Goal: Task Accomplishment & Management: Manage account settings

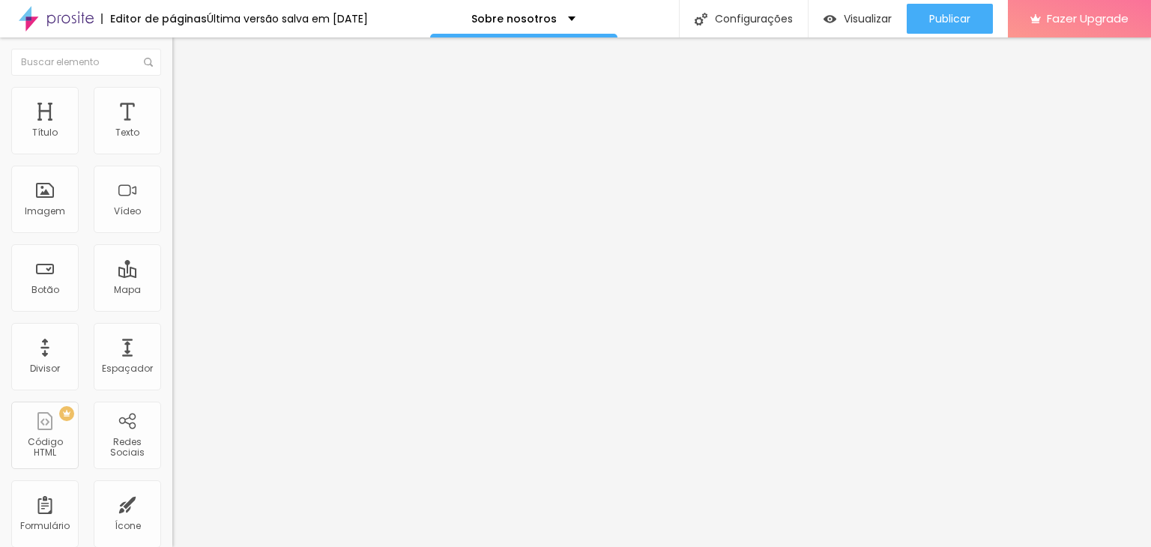
click at [126, 130] on div "Texto" at bounding box center [127, 132] width 24 height 10
click at [60, 129] on div "Título" at bounding box center [44, 120] width 67 height 67
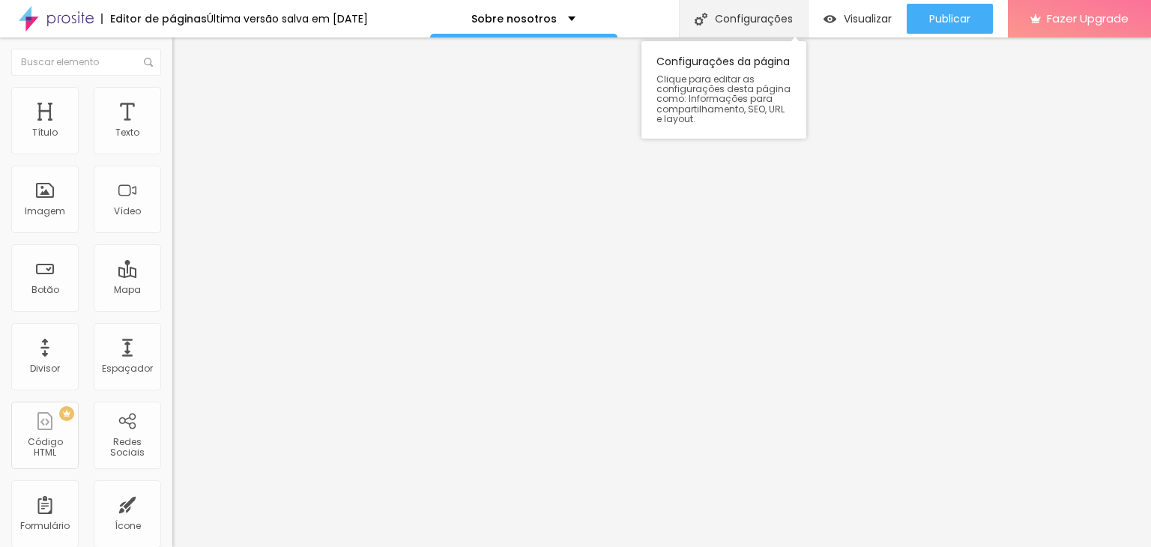
click at [745, 19] on div "Configurações" at bounding box center [743, 18] width 129 height 37
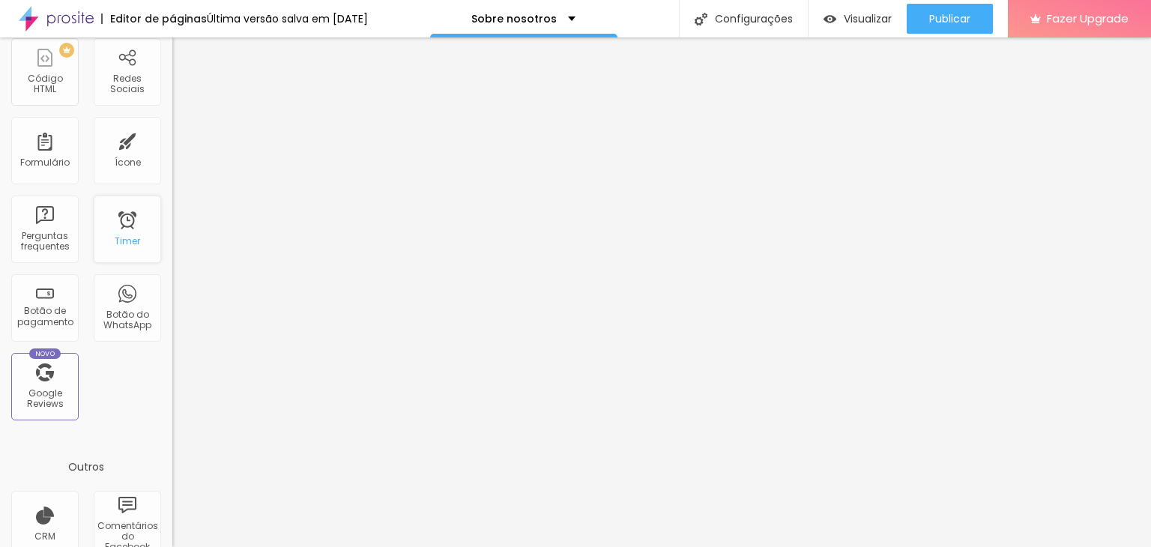
scroll to position [375, 0]
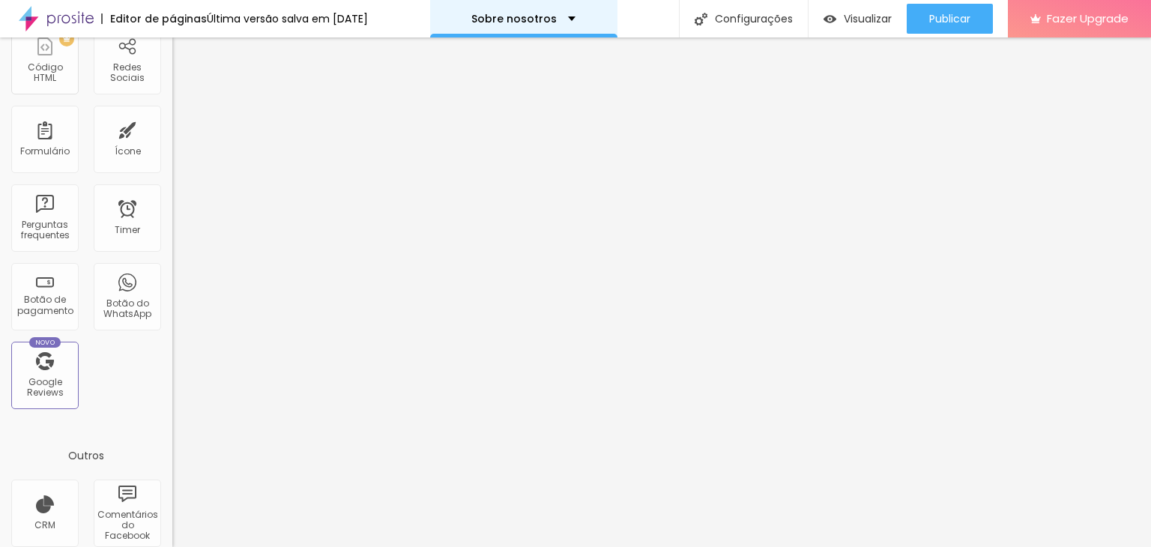
click at [584, 19] on div "Sobre nosotros" at bounding box center [523, 18] width 187 height 37
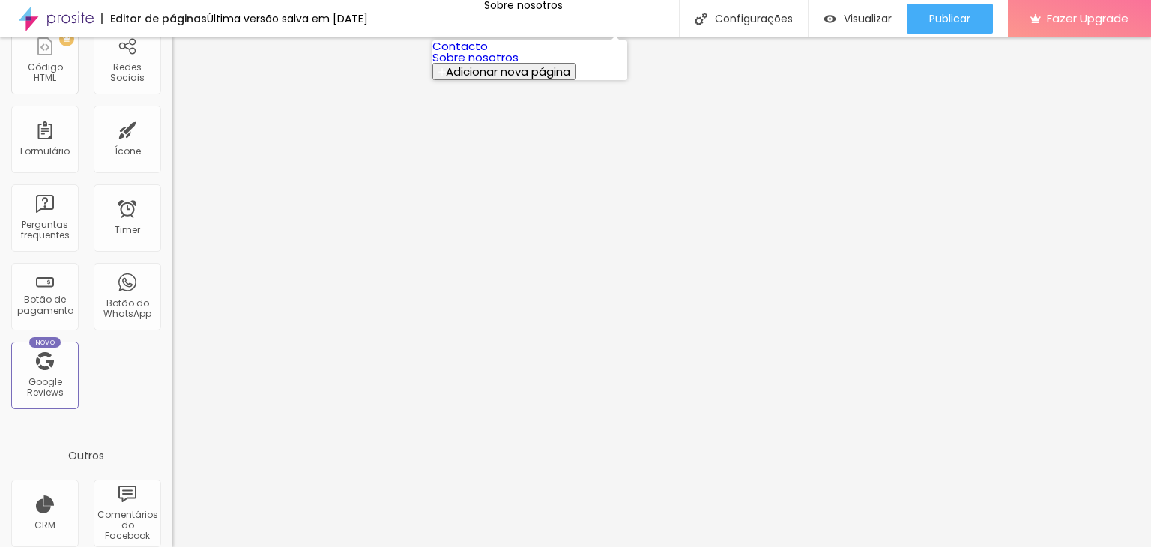
click at [488, 54] on link "Contacto" at bounding box center [459, 46] width 55 height 16
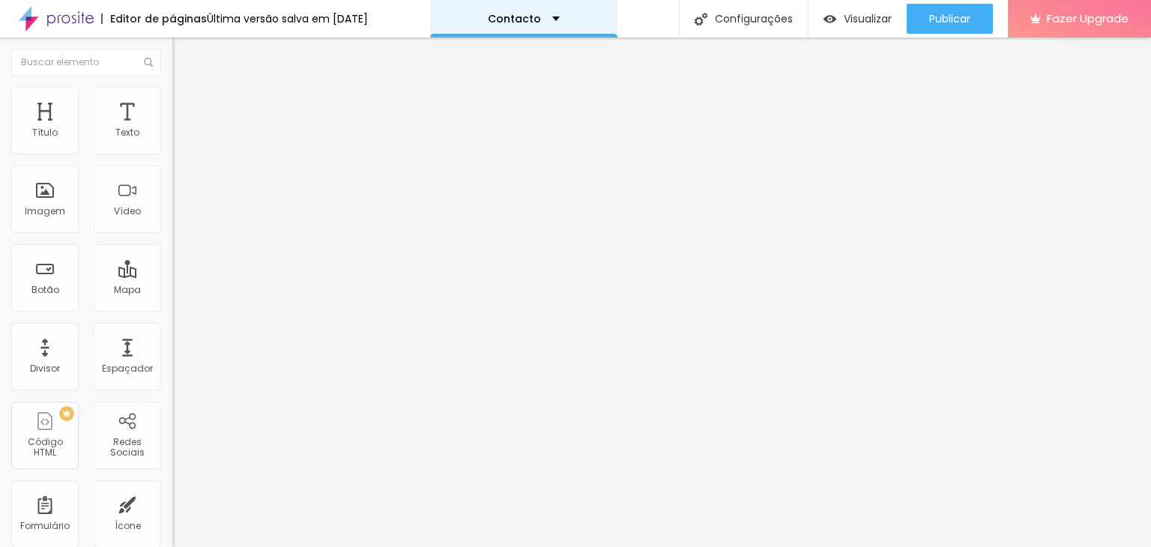
click at [560, 13] on div "Contacto" at bounding box center [524, 18] width 72 height 10
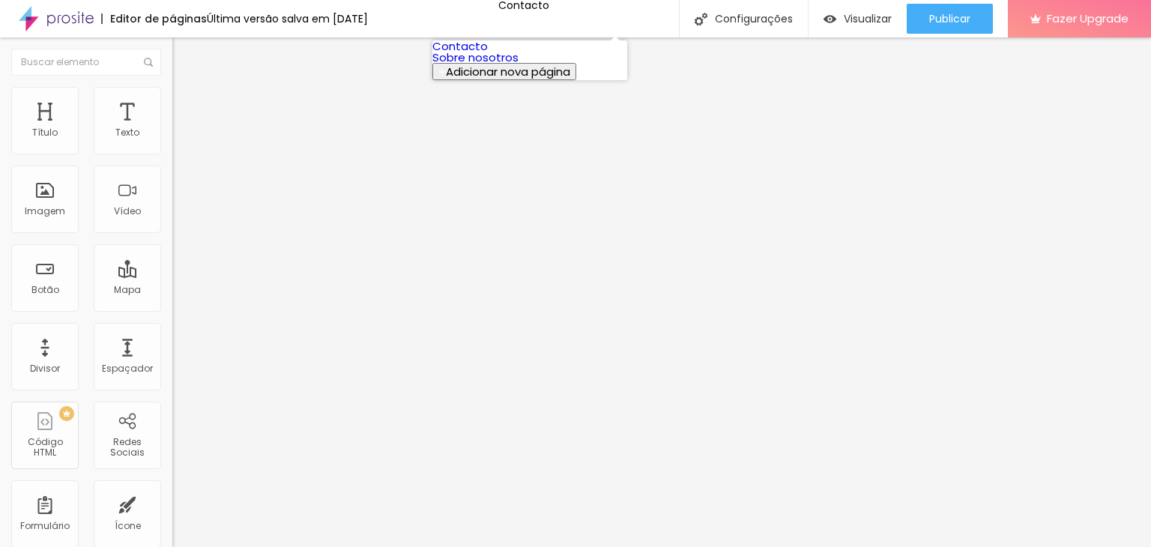
click at [488, 54] on link "Contacto" at bounding box center [459, 46] width 55 height 16
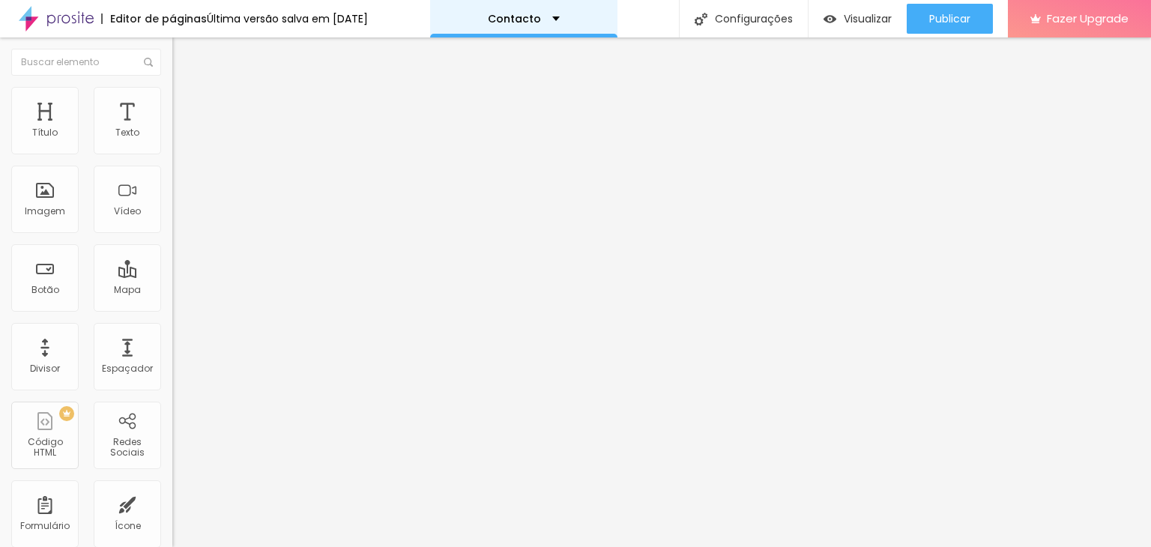
click at [560, 16] on div "Contacto" at bounding box center [524, 18] width 72 height 10
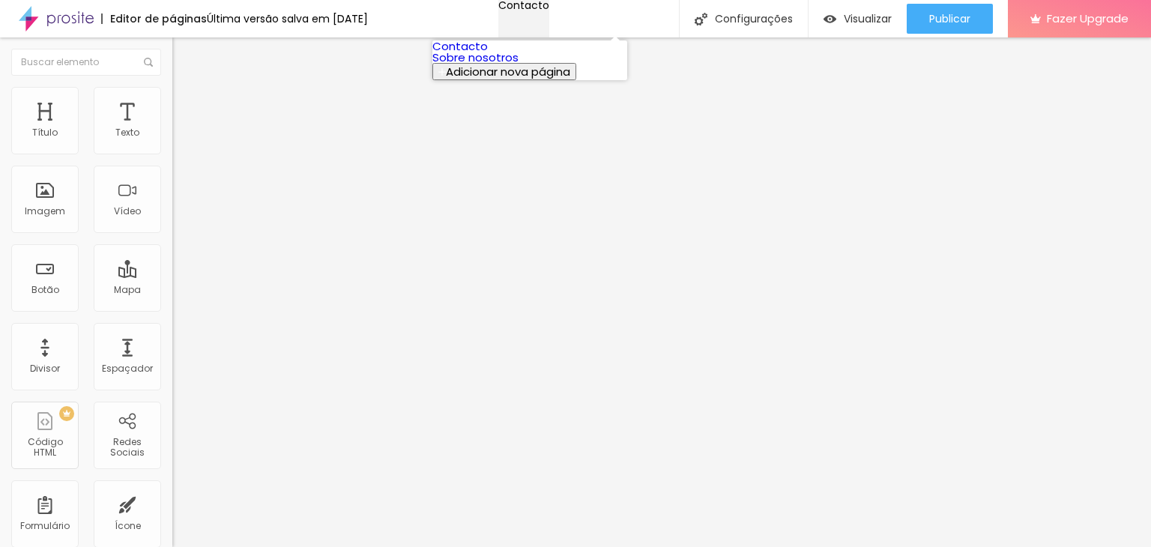
click at [549, 10] on div "Contacto" at bounding box center [523, 5] width 51 height 10
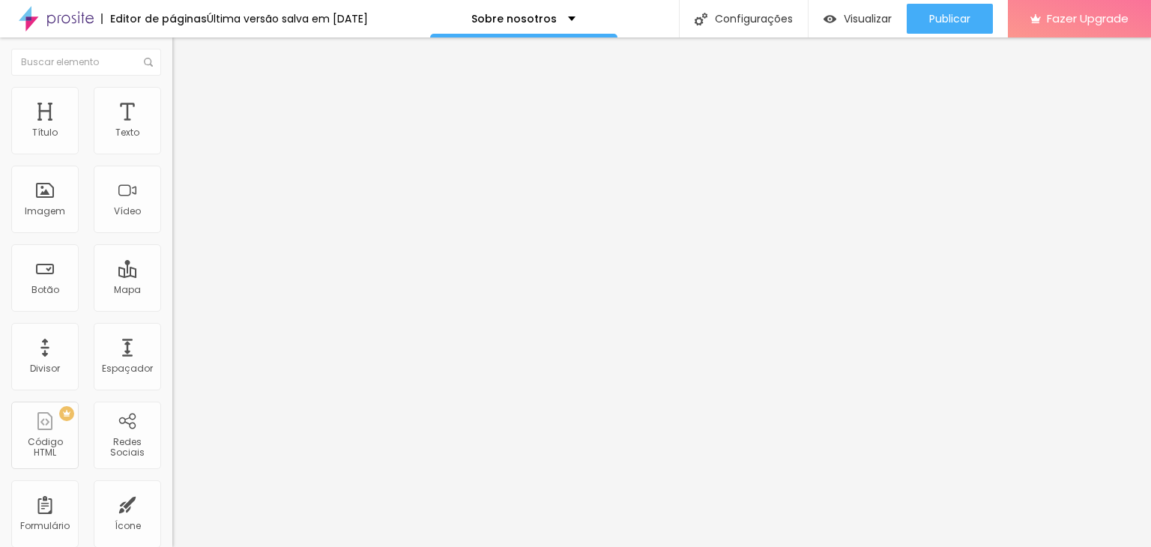
type input "h"
paste input "https://www.instagram.com/claudecir02.cj/"
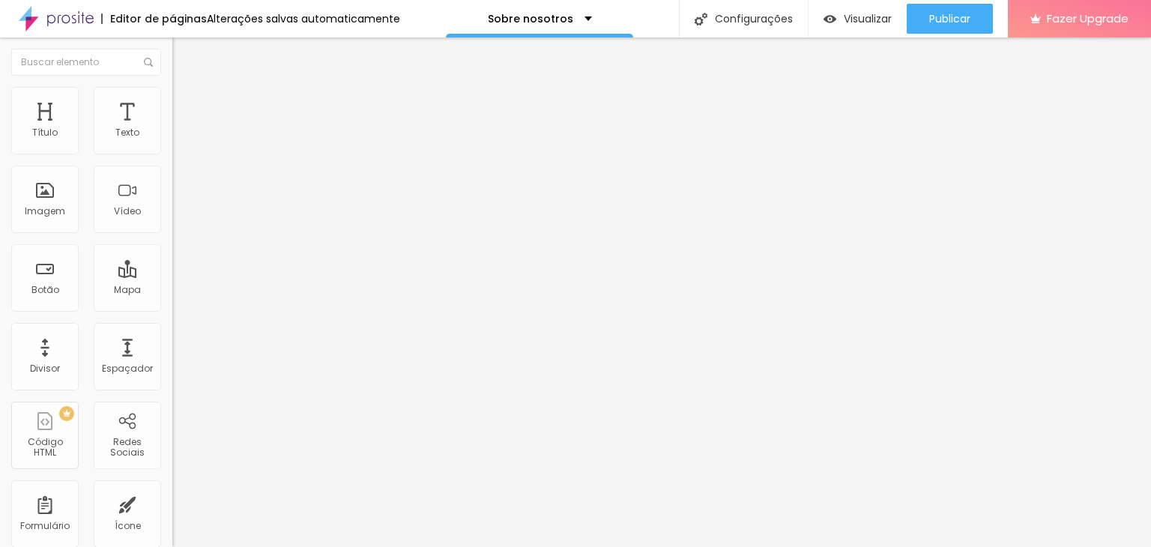
type input "https://www.instagram.com/claudecir02.cj/"
click at [172, 455] on div "Editar Redes Sociais Conteúdo Estilo Avançado Facebook Rede social Facebook End…" at bounding box center [258, 291] width 172 height 509
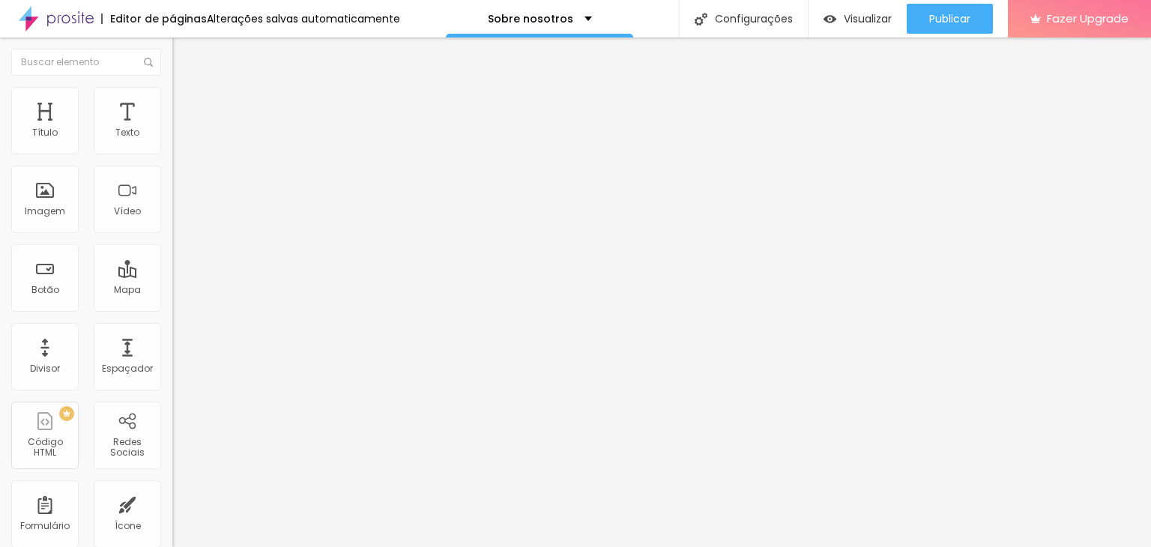
click at [172, 443] on div "Editar Redes Sociais Conteúdo Estilo Avançado Facebook Rede social Facebook End…" at bounding box center [258, 291] width 172 height 509
drag, startPoint x: 141, startPoint y: 455, endPoint x: 127, endPoint y: 450, distance: 15.2
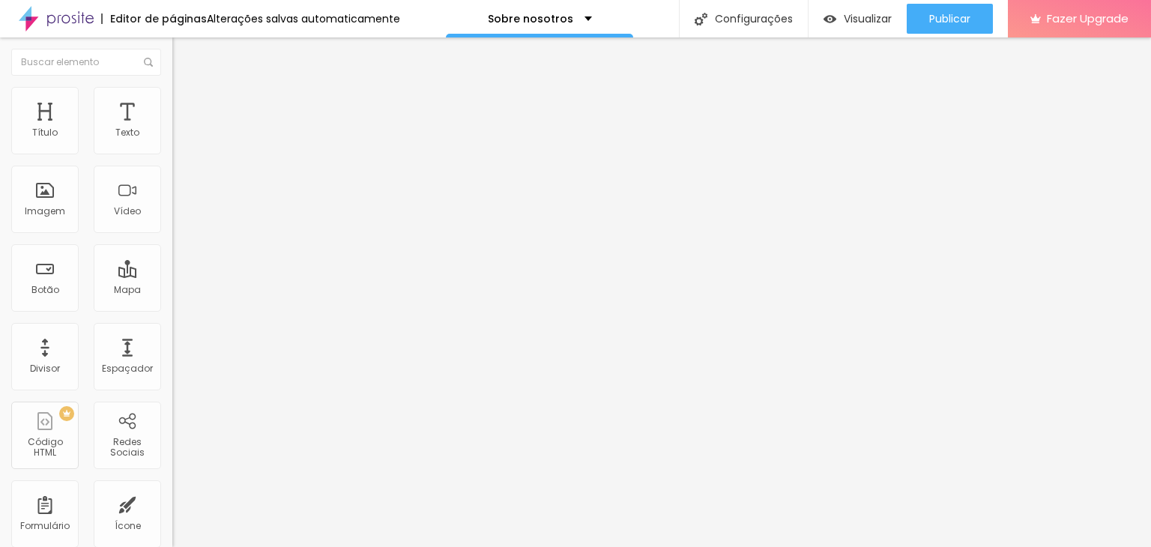
click at [172, 455] on div "Editar Redes Sociais Conteúdo Estilo Avançado Facebook Rede social Facebook End…" at bounding box center [258, 291] width 172 height 509
click at [172, 100] on li "Estilo" at bounding box center [258, 94] width 172 height 15
click at [186, 106] on span "Avançado" at bounding box center [210, 112] width 49 height 13
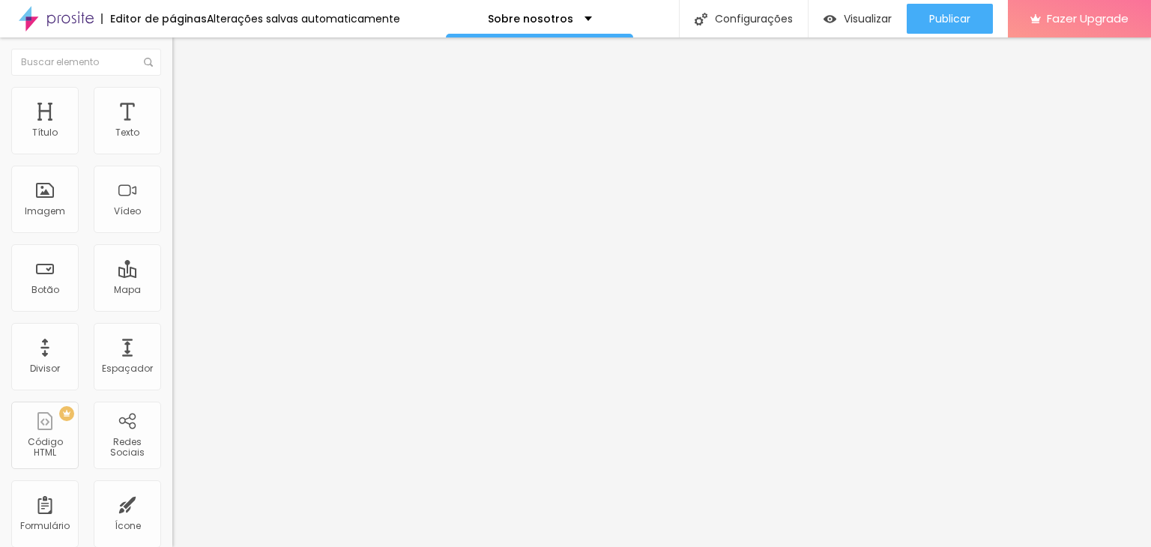
click at [172, 87] on li "Conteúdo" at bounding box center [258, 79] width 172 height 15
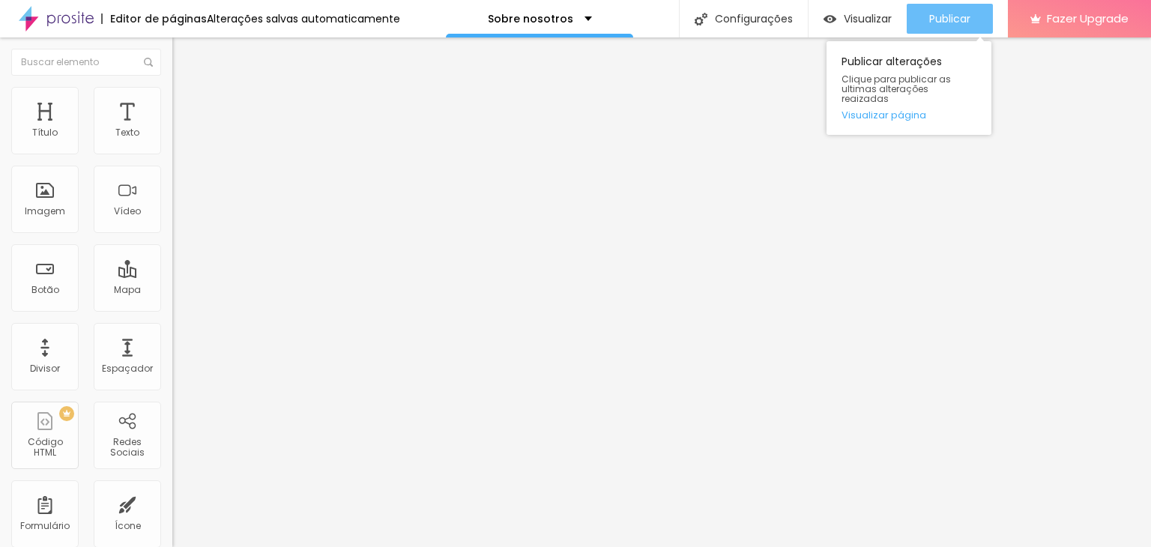
click at [949, 19] on span "Publicar" at bounding box center [949, 19] width 41 height 12
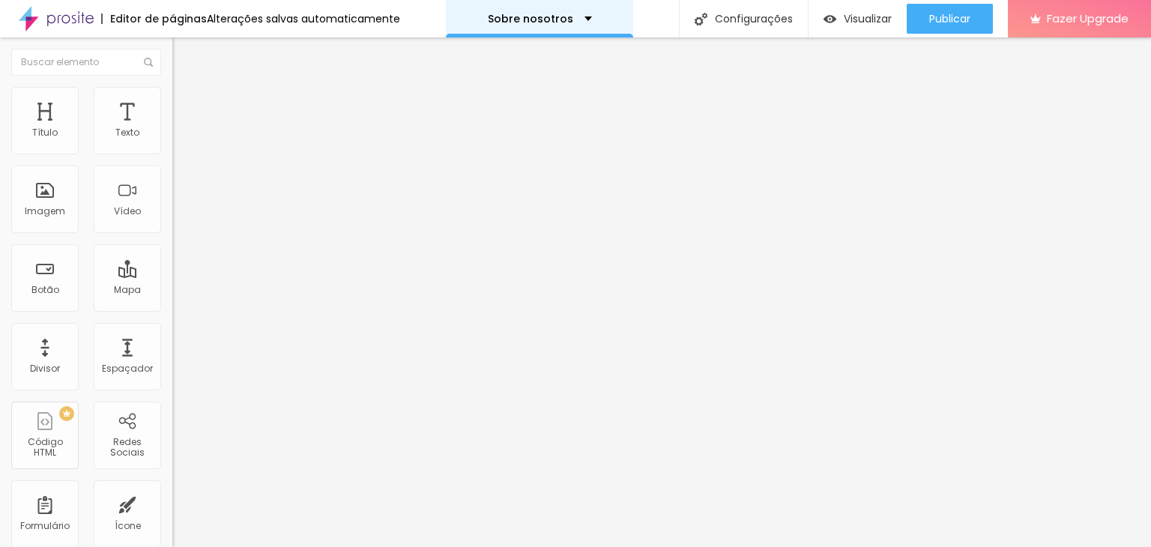
click at [575, 18] on div "Sobre nosotros" at bounding box center [540, 18] width 104 height 10
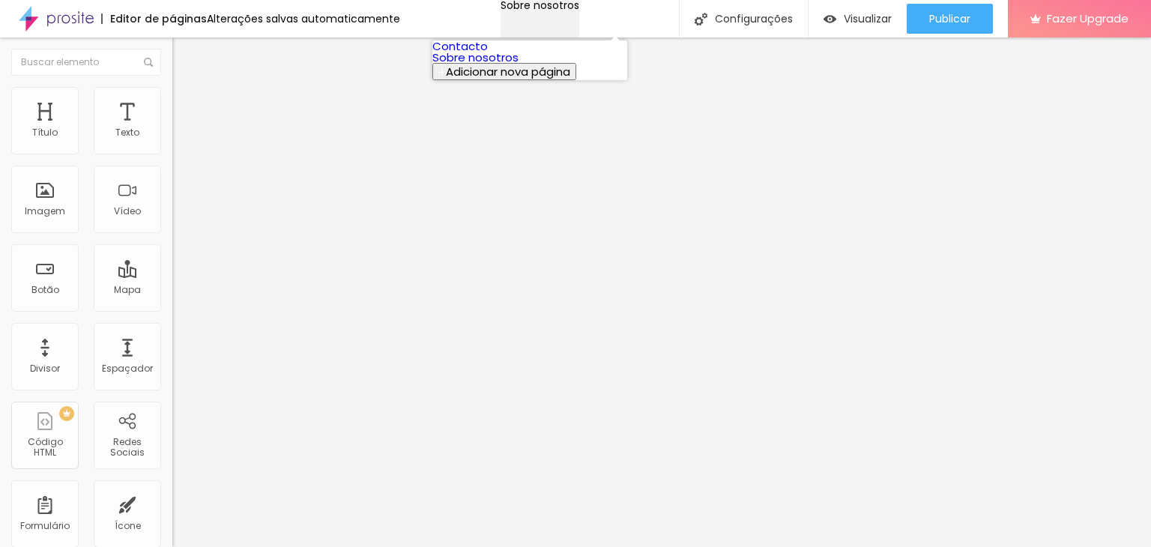
click at [575, 10] on div "Sobre nosotros" at bounding box center [539, 5] width 79 height 10
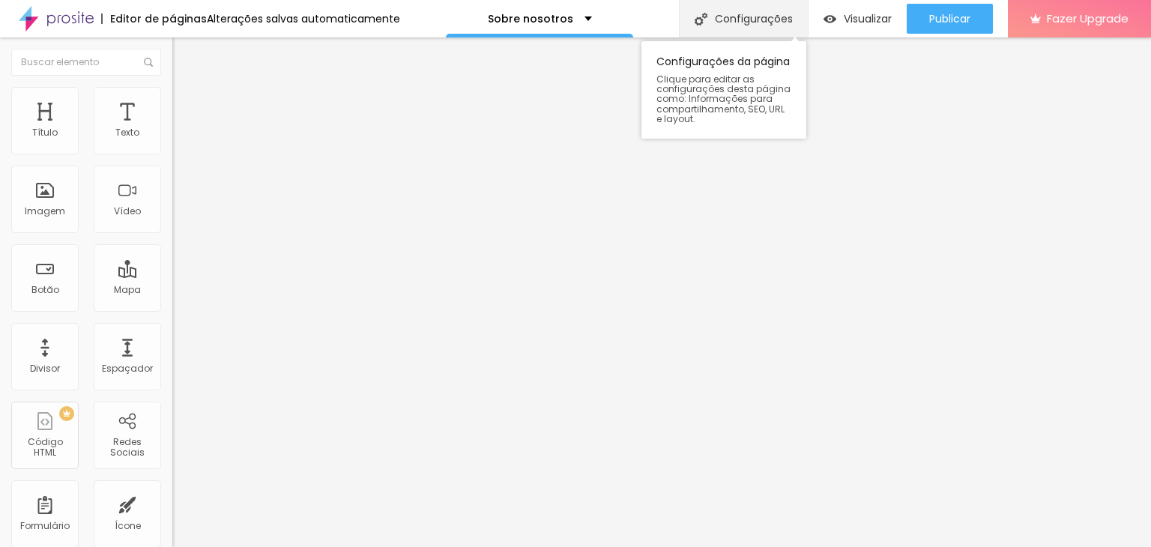
click at [728, 12] on div "Configurações" at bounding box center [743, 18] width 129 height 37
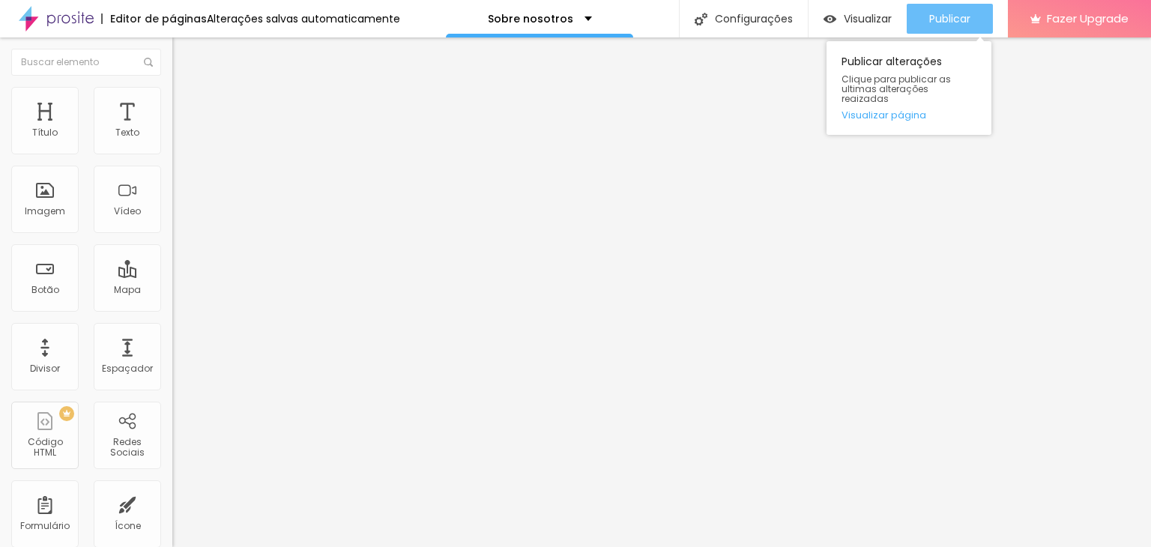
click at [918, 25] on button "Publicar" at bounding box center [949, 19] width 86 height 30
click at [947, 22] on span "Publicar" at bounding box center [949, 19] width 41 height 12
